Goal: Task Accomplishment & Management: Use online tool/utility

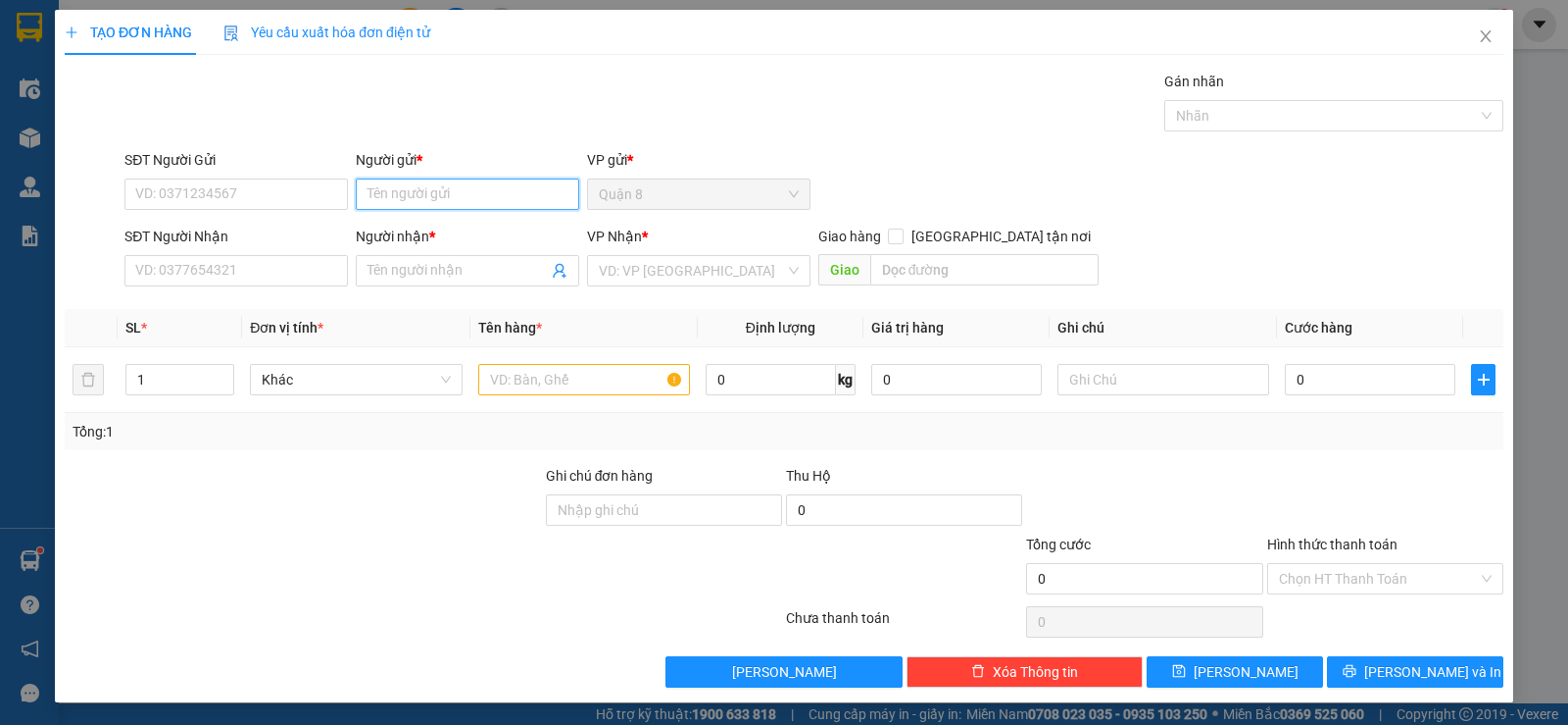
click at [467, 190] on input "Người gửi *" at bounding box center [467, 194] width 224 height 31
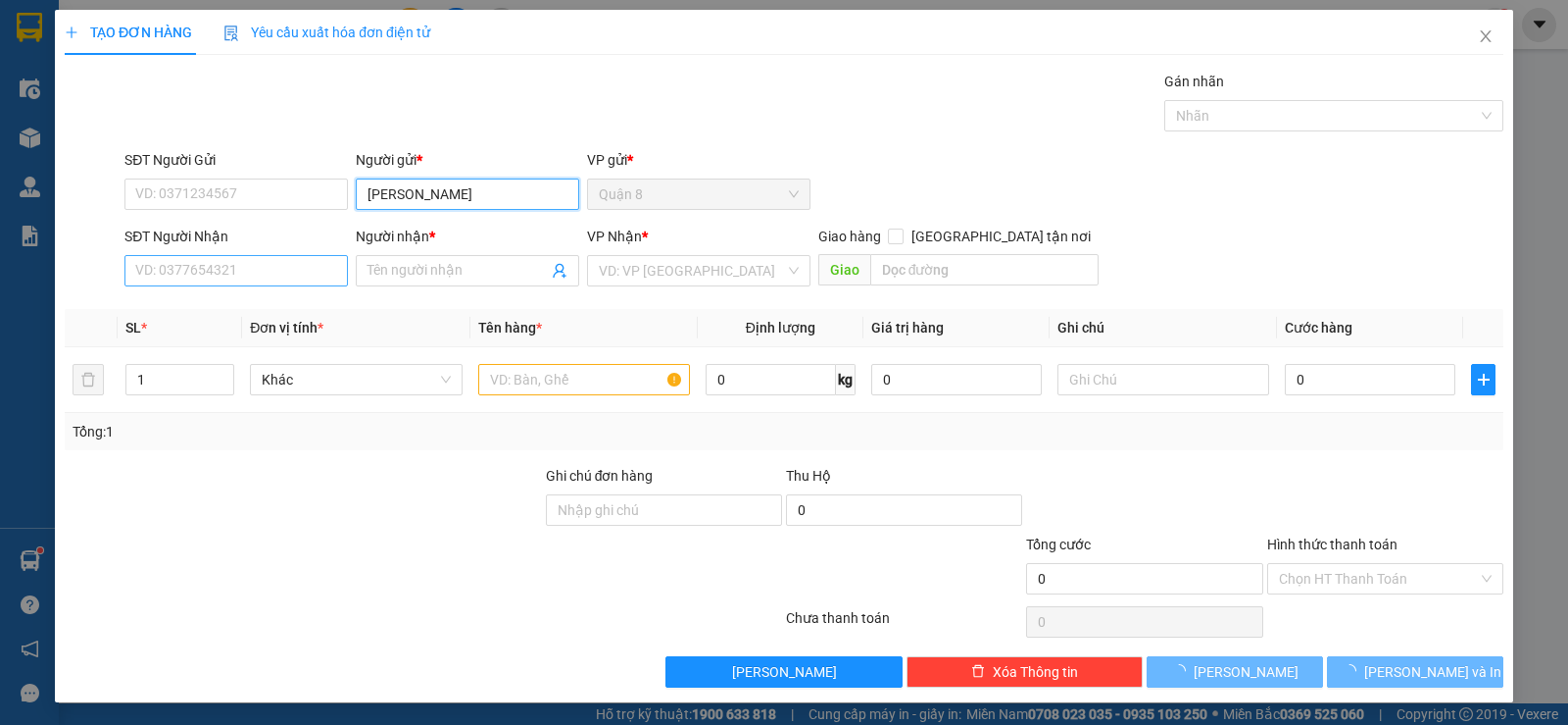
type input "[PERSON_NAME]"
click at [286, 275] on input "SĐT Người Nhận" at bounding box center [237, 270] width 224 height 31
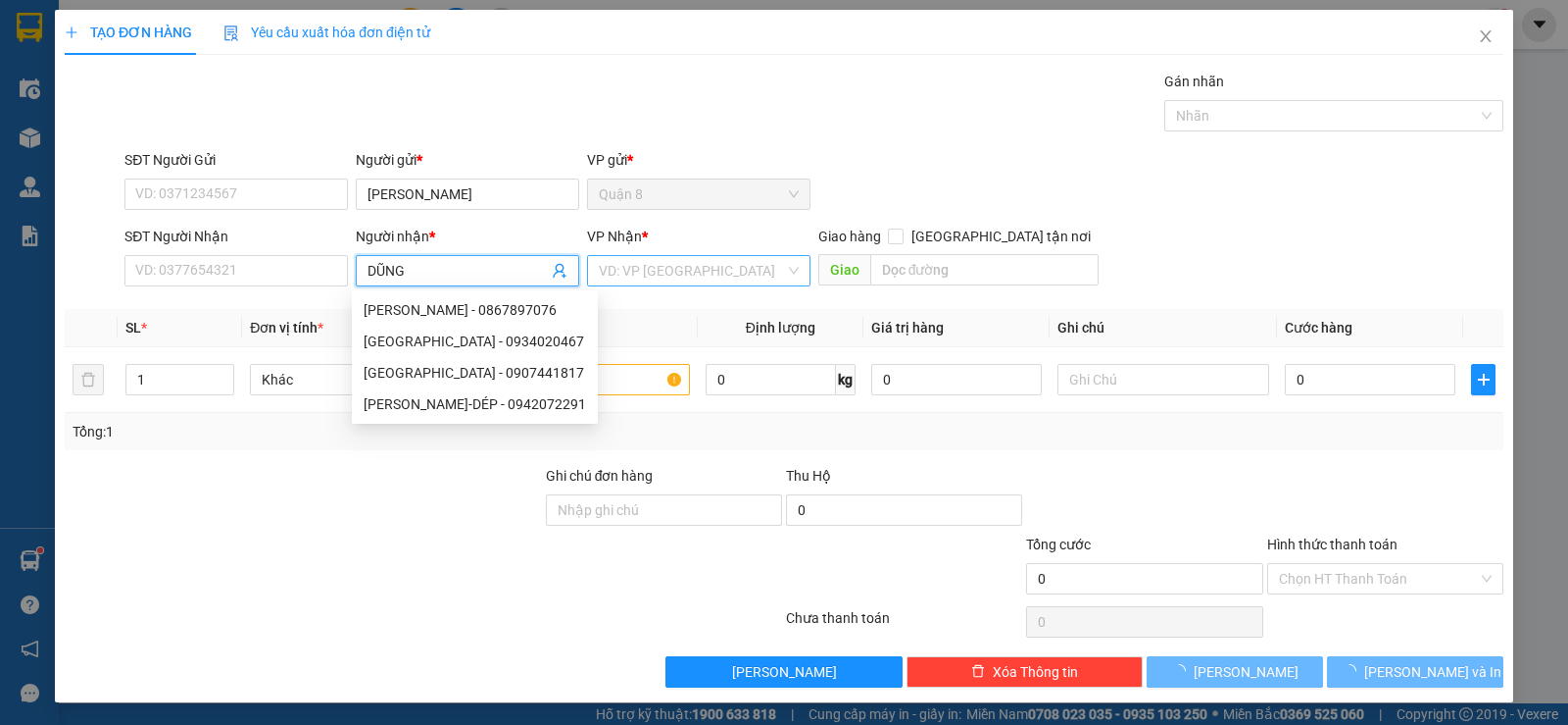
type input "DŨNG"
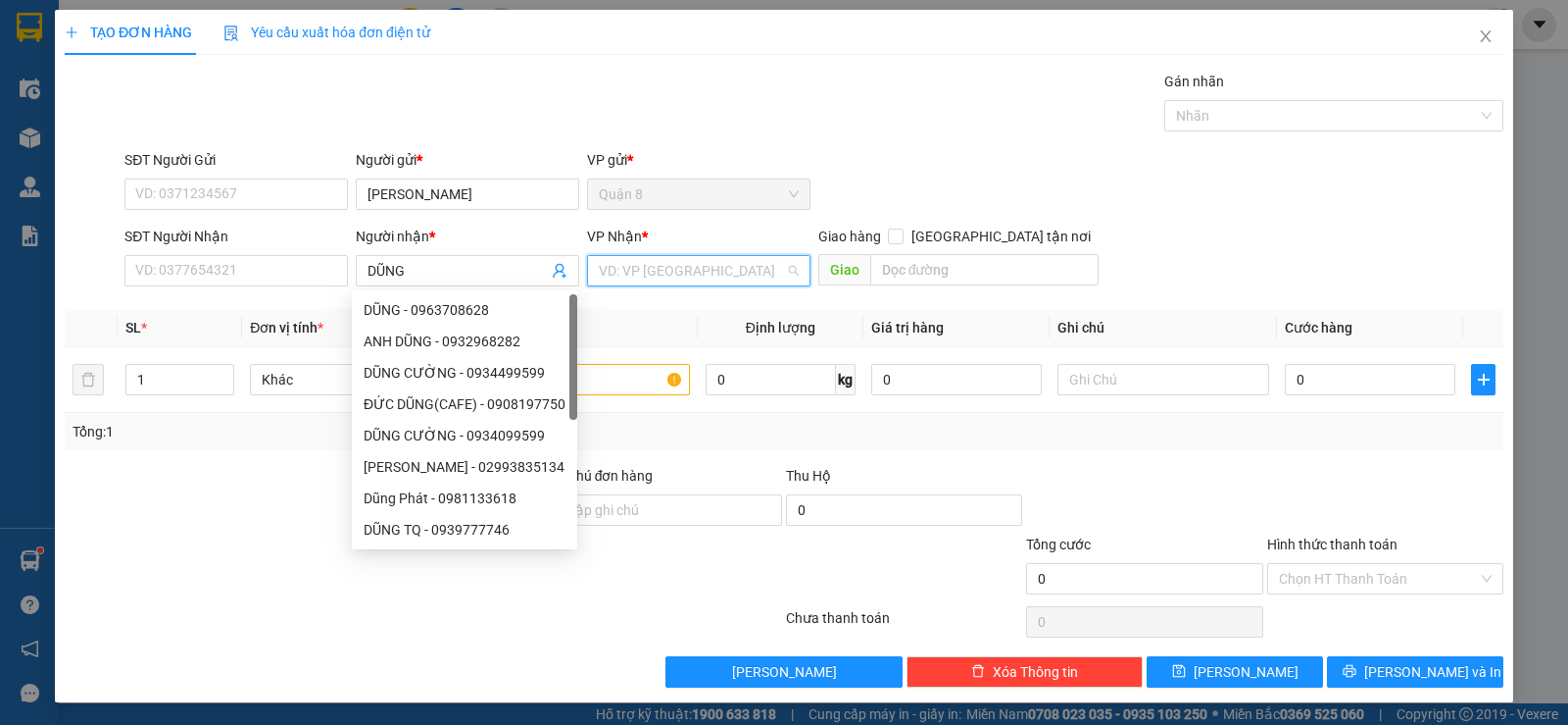
click at [618, 284] on input "search" at bounding box center [692, 270] width 187 height 29
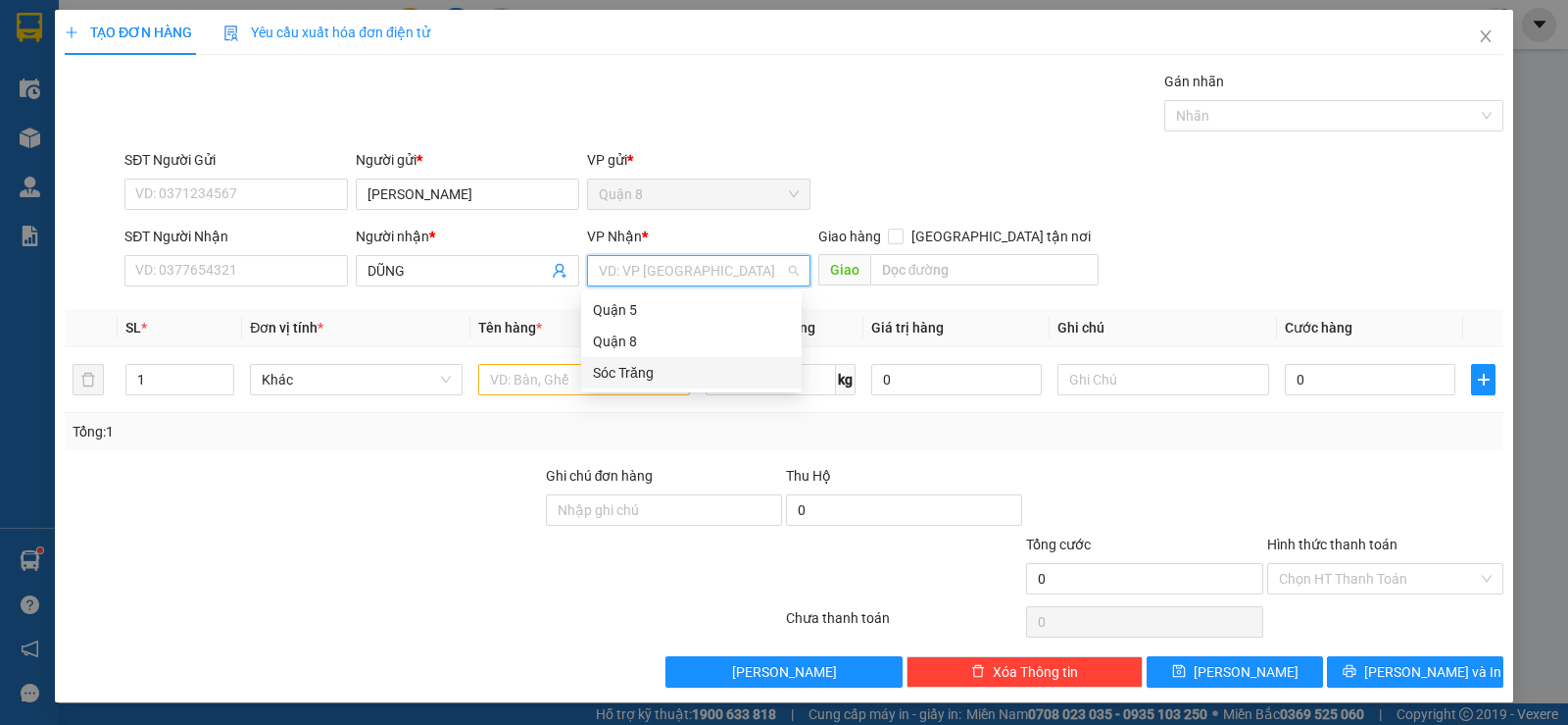
drag, startPoint x: 648, startPoint y: 374, endPoint x: 537, endPoint y: 381, distance: 111.2
click at [647, 374] on div "Sóc Trăng" at bounding box center [691, 372] width 197 height 22
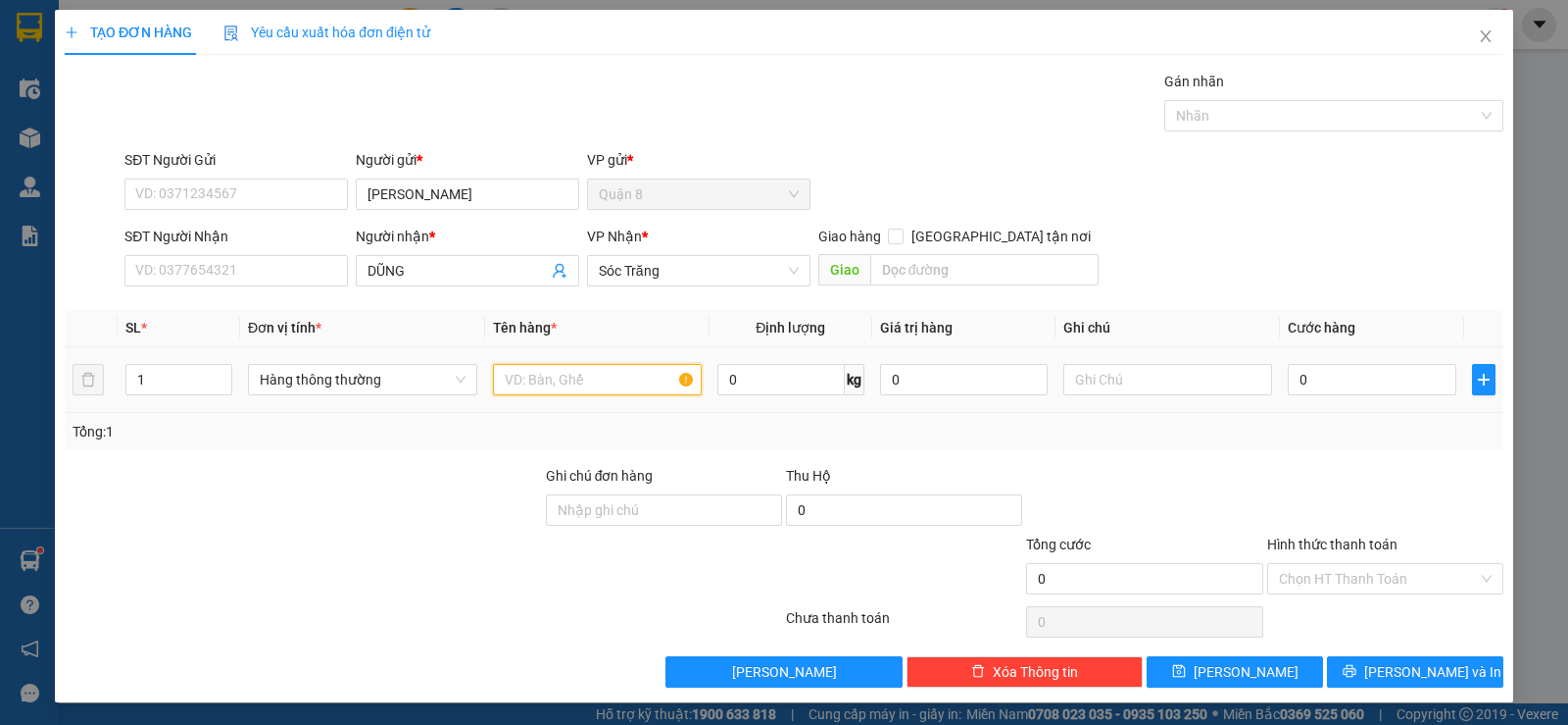
click at [536, 382] on input "text" at bounding box center [597, 378] width 209 height 31
type input "DÉP"
type input "50"
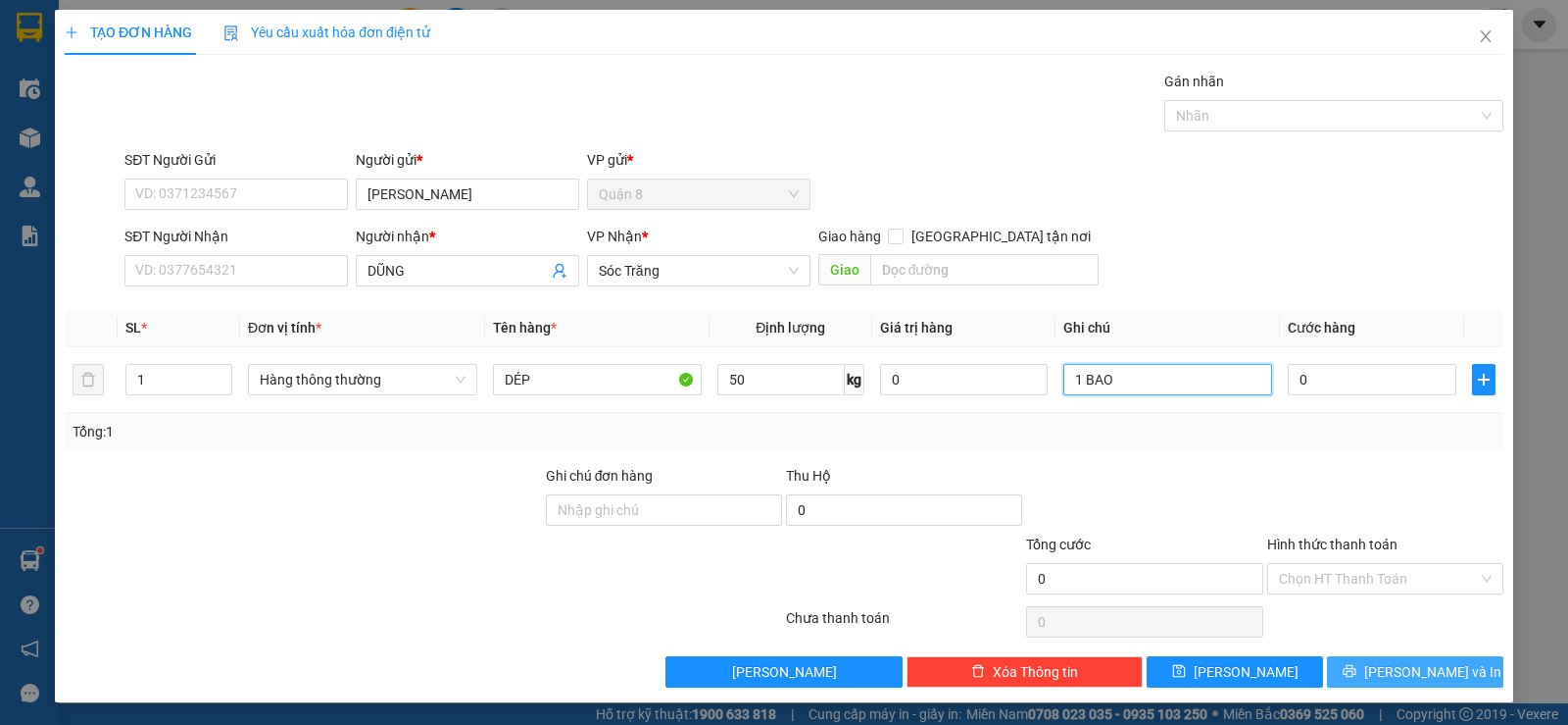
type input "1 BAO"
click at [1411, 667] on span "[PERSON_NAME] và In" at bounding box center [1432, 672] width 137 height 22
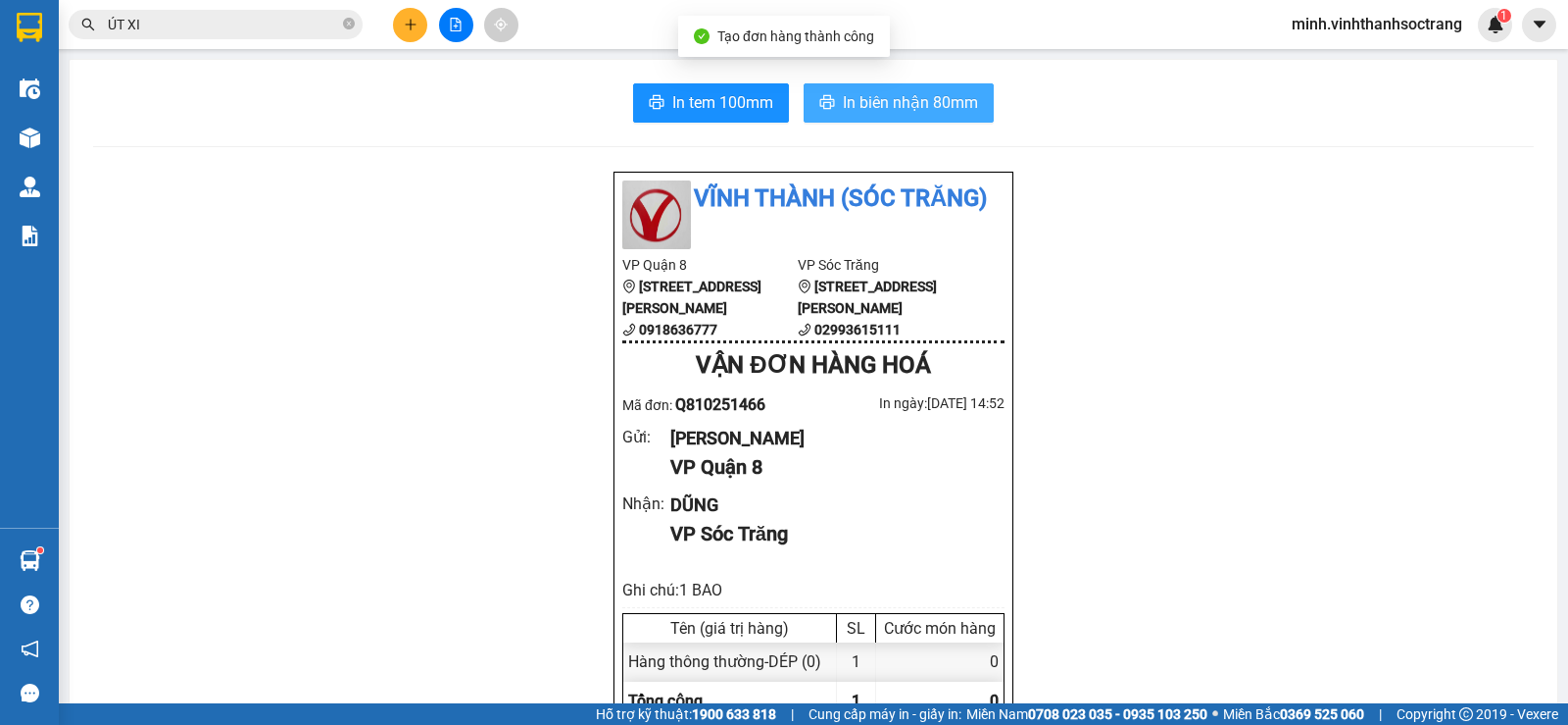
drag, startPoint x: 886, startPoint y: 125, endPoint x: 886, endPoint y: 113, distance: 12.0
click at [886, 112] on span "In biên nhận 80mm" at bounding box center [909, 102] width 135 height 25
drag, startPoint x: 1234, startPoint y: 642, endPoint x: 231, endPoint y: 340, distance: 1047.5
